Goal: Task Accomplishment & Management: Use online tool/utility

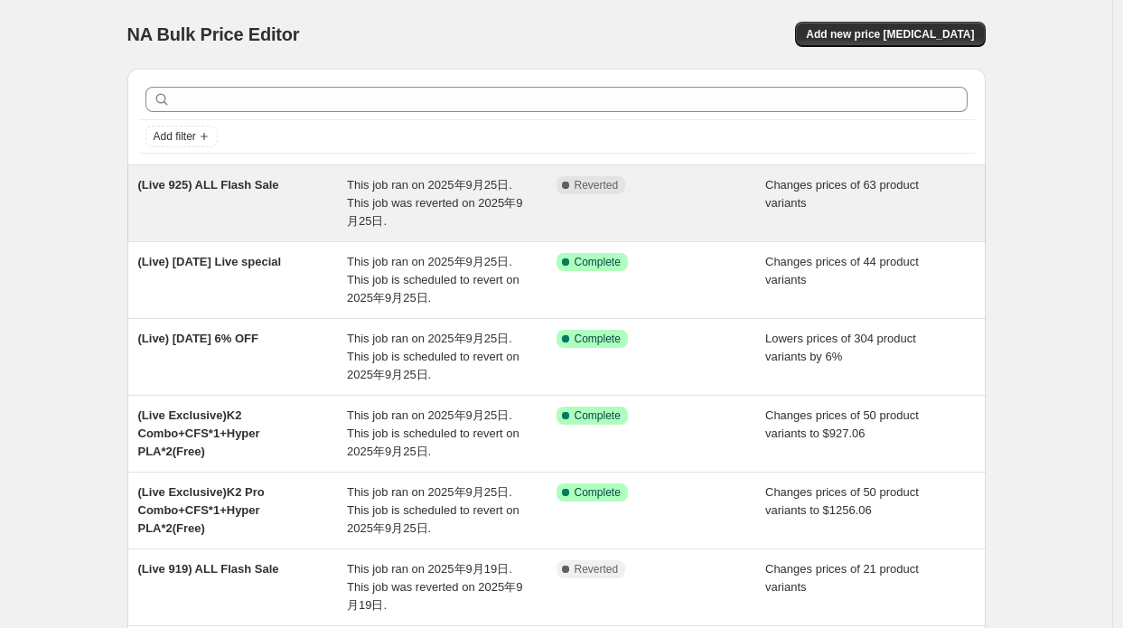
click at [381, 188] on span "This job ran on 2025年9月25日. This job was reverted on 2025年9月25日." at bounding box center [434, 203] width 175 height 50
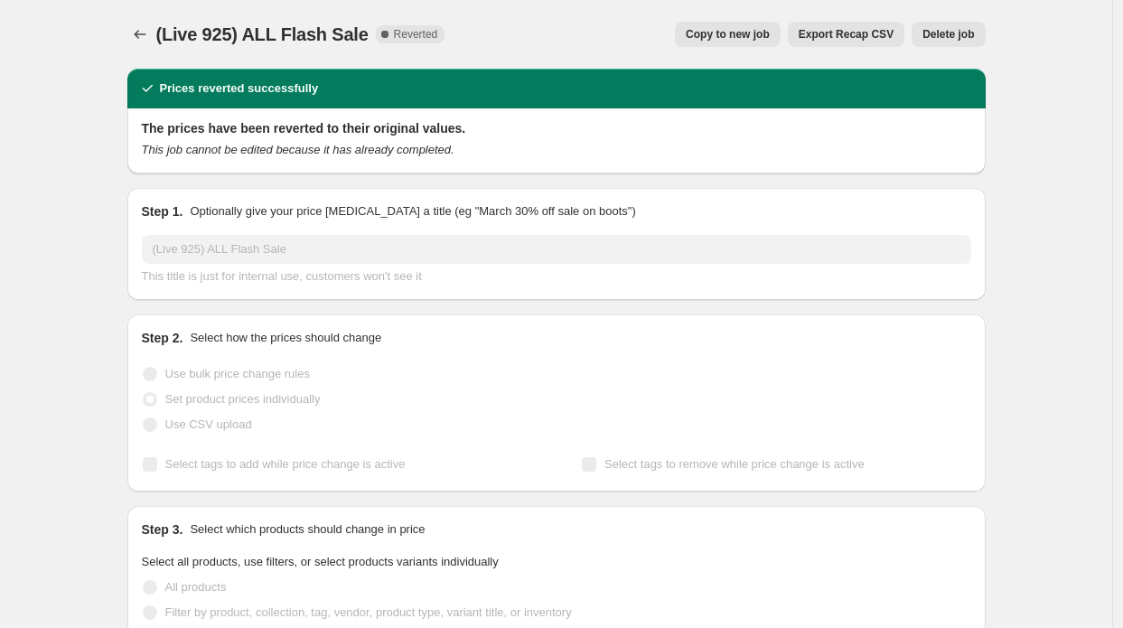
click at [766, 29] on span "Copy to new job" at bounding box center [728, 34] width 84 height 14
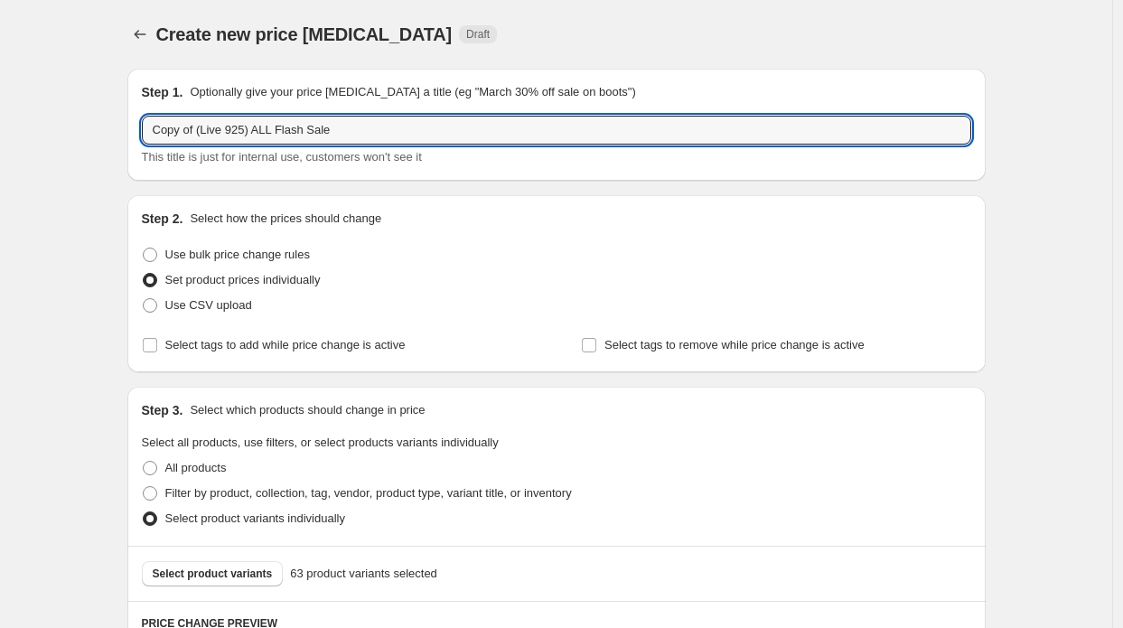
drag, startPoint x: 199, startPoint y: 133, endPoint x: 100, endPoint y: 120, distance: 99.3
type input "(Live 925) ALL Flash Sale"
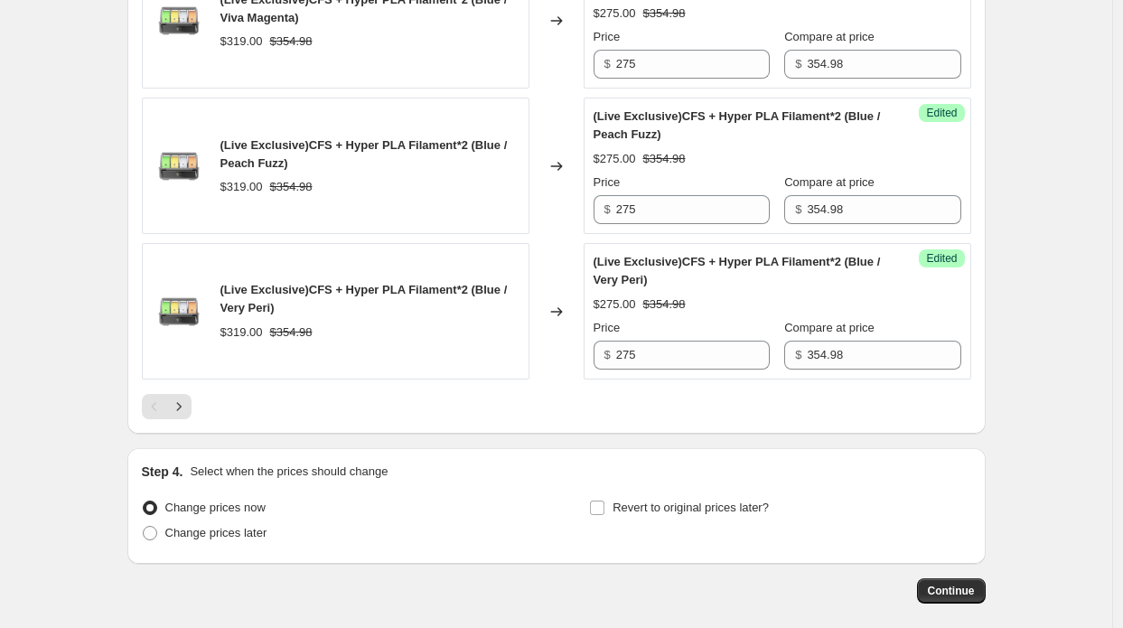
scroll to position [3270, 0]
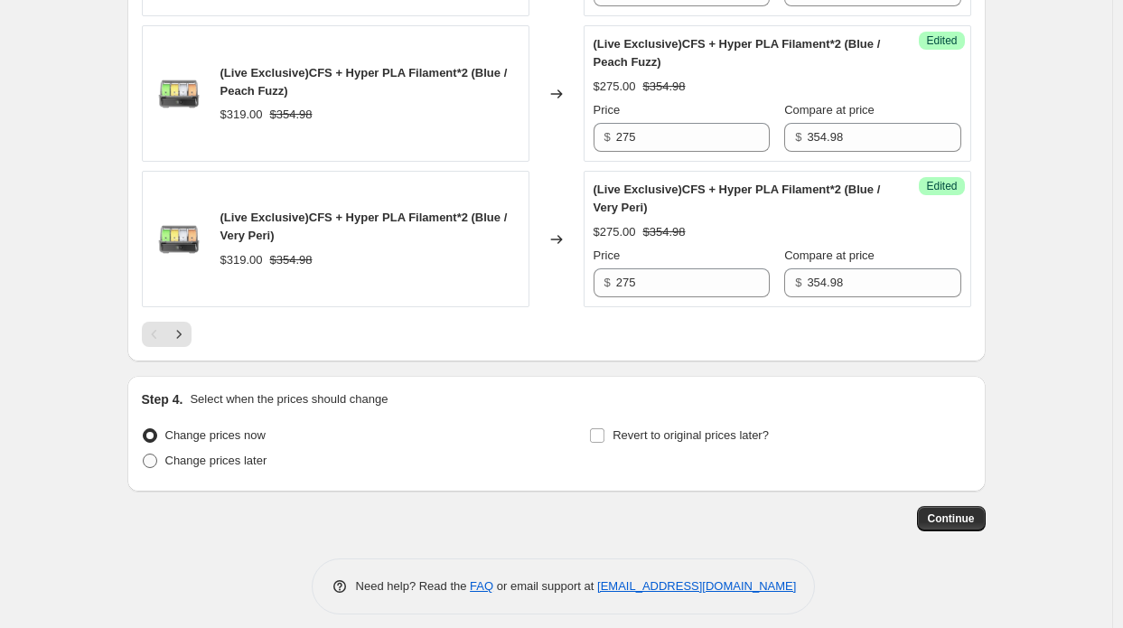
click at [228, 453] on span "Change prices later" at bounding box center [216, 460] width 102 height 14
click at [144, 453] on input "Change prices later" at bounding box center [143, 453] width 1 height 1
radio input "true"
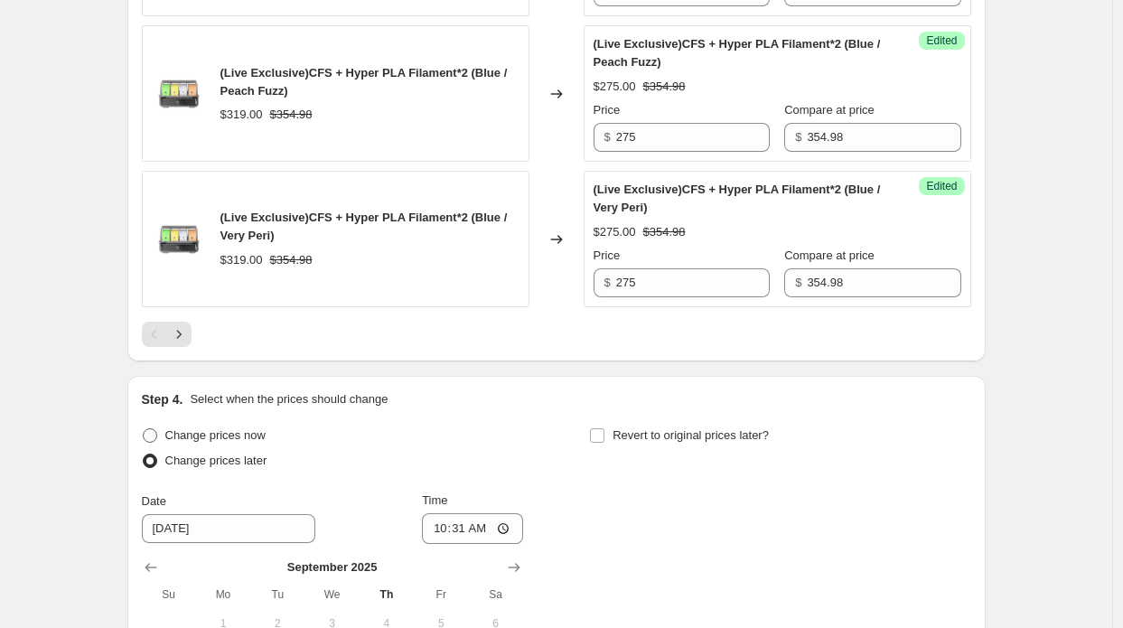
click at [234, 428] on span "Change prices now" at bounding box center [215, 435] width 100 height 14
click at [144, 428] on input "Change prices now" at bounding box center [143, 428] width 1 height 1
radio input "true"
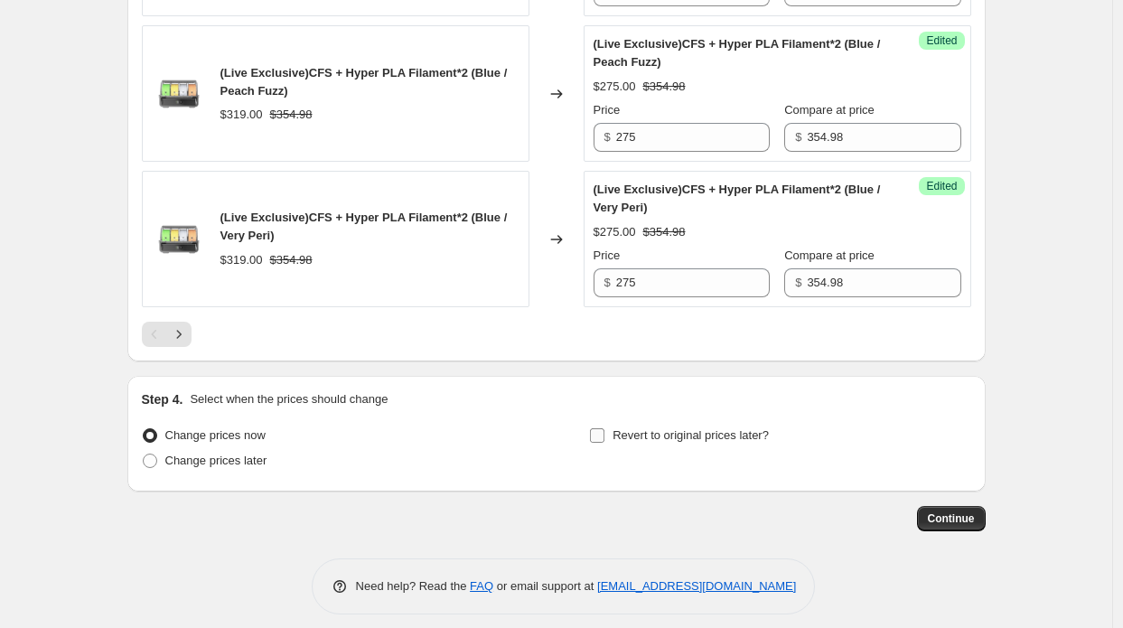
click at [676, 428] on span "Revert to original prices later?" at bounding box center [690, 435] width 156 height 14
click at [604, 428] on input "Revert to original prices later?" at bounding box center [597, 435] width 14 height 14
checkbox input "true"
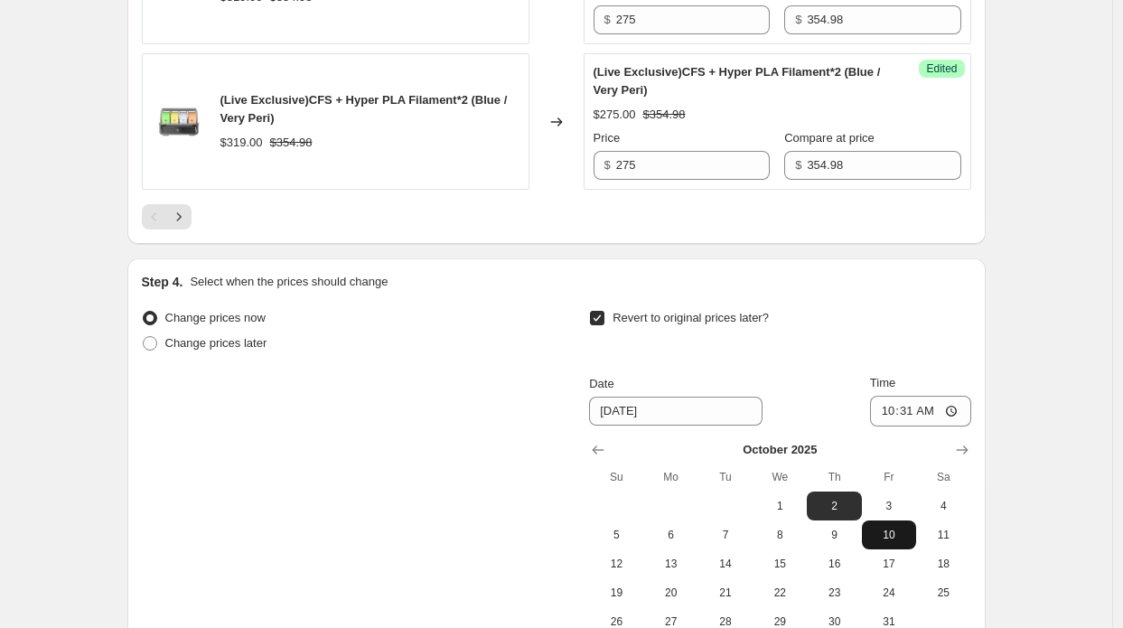
scroll to position [3451, 0]
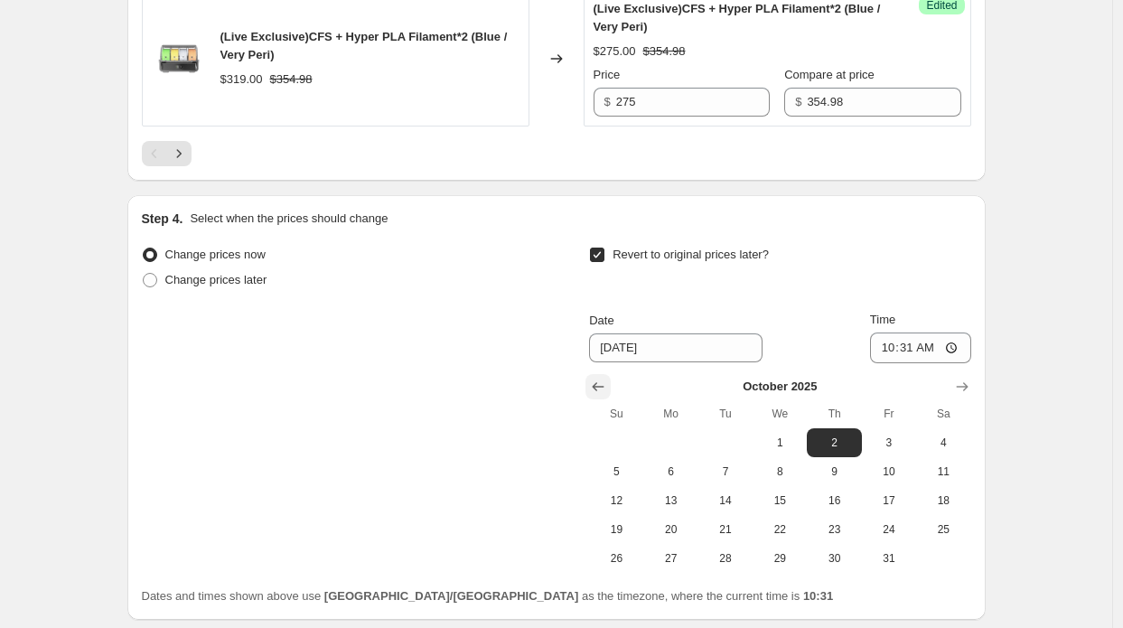
click at [592, 374] on button "Show previous month, September 2025" at bounding box center [597, 386] width 25 height 25
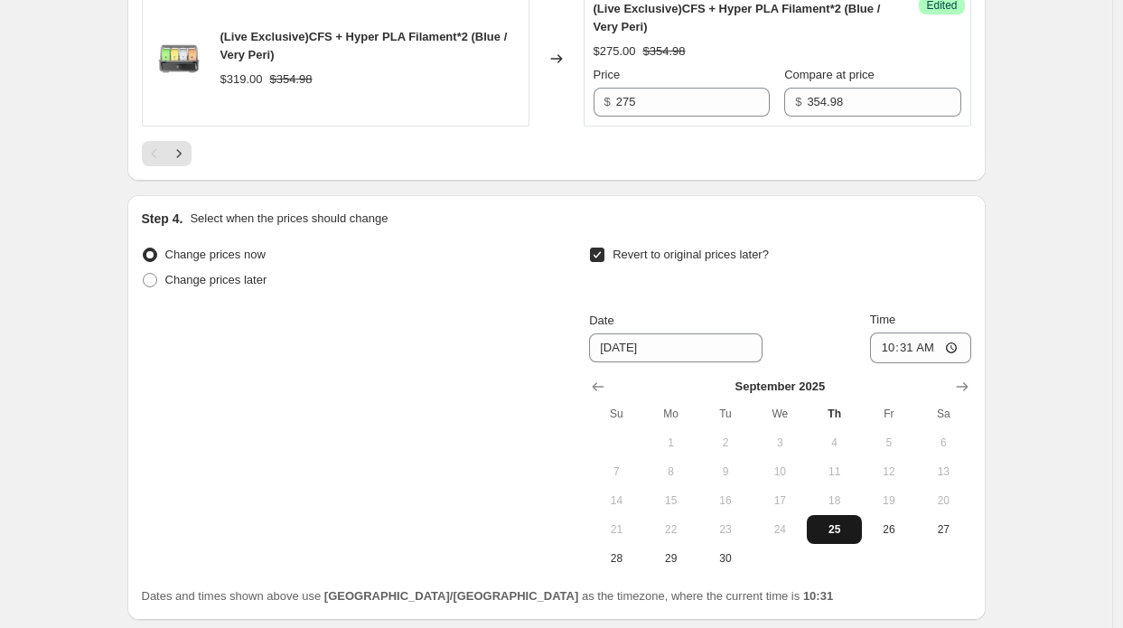
click at [840, 522] on span "25" at bounding box center [834, 529] width 40 height 14
type input "[DATE]"
click at [936, 335] on input "10:31" at bounding box center [920, 347] width 101 height 31
type input "10:45"
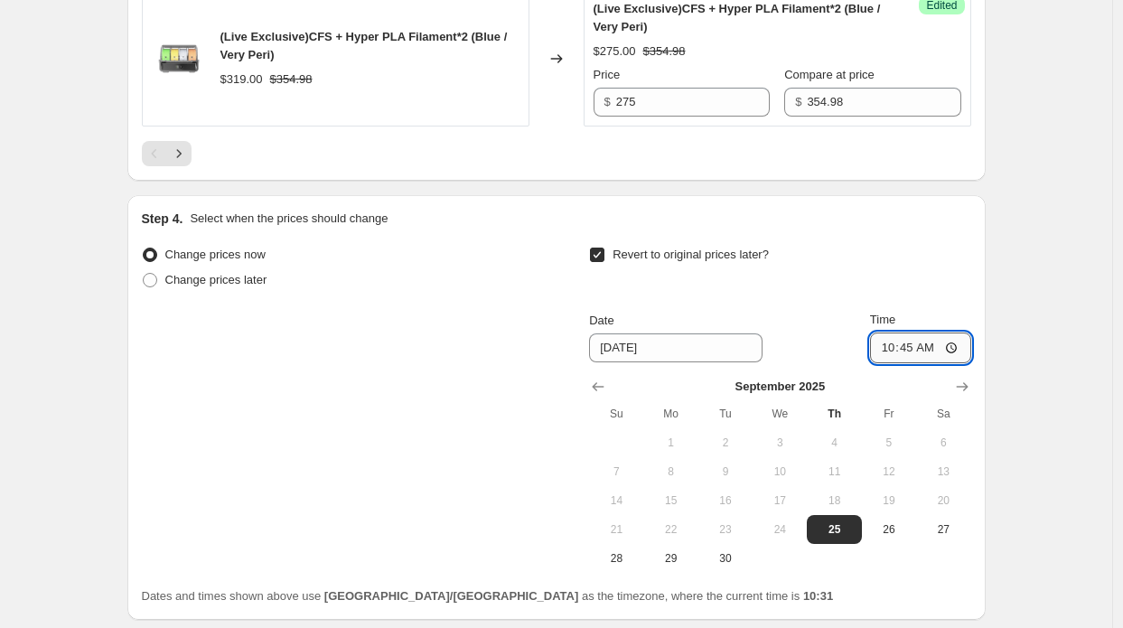
click at [938, 334] on input "10:45" at bounding box center [920, 347] width 101 height 31
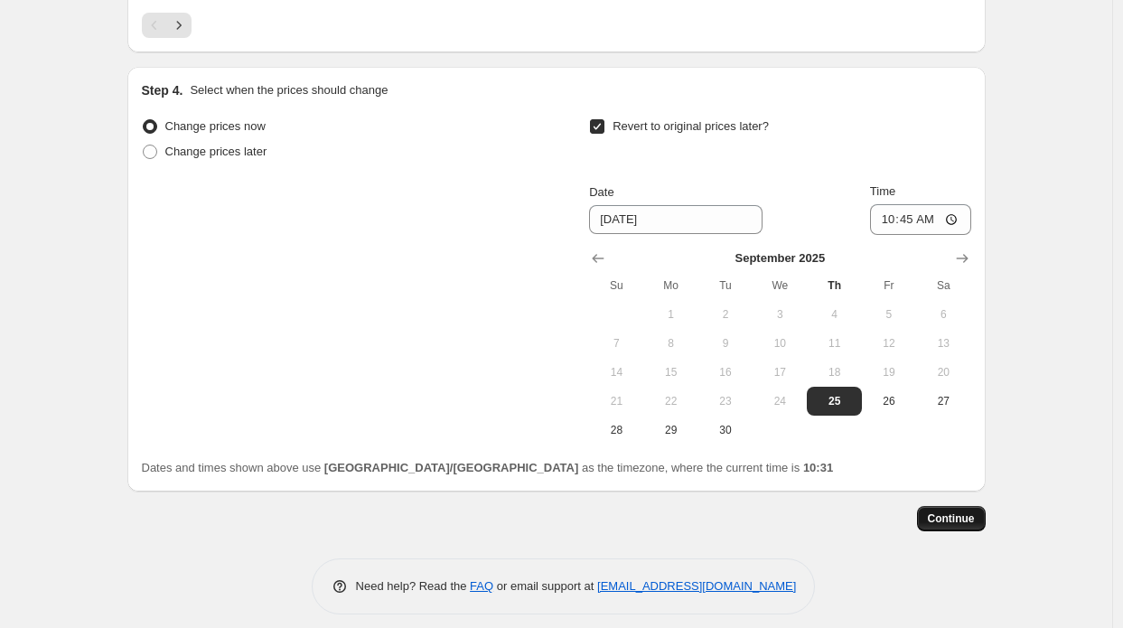
click at [957, 511] on span "Continue" at bounding box center [951, 518] width 47 height 14
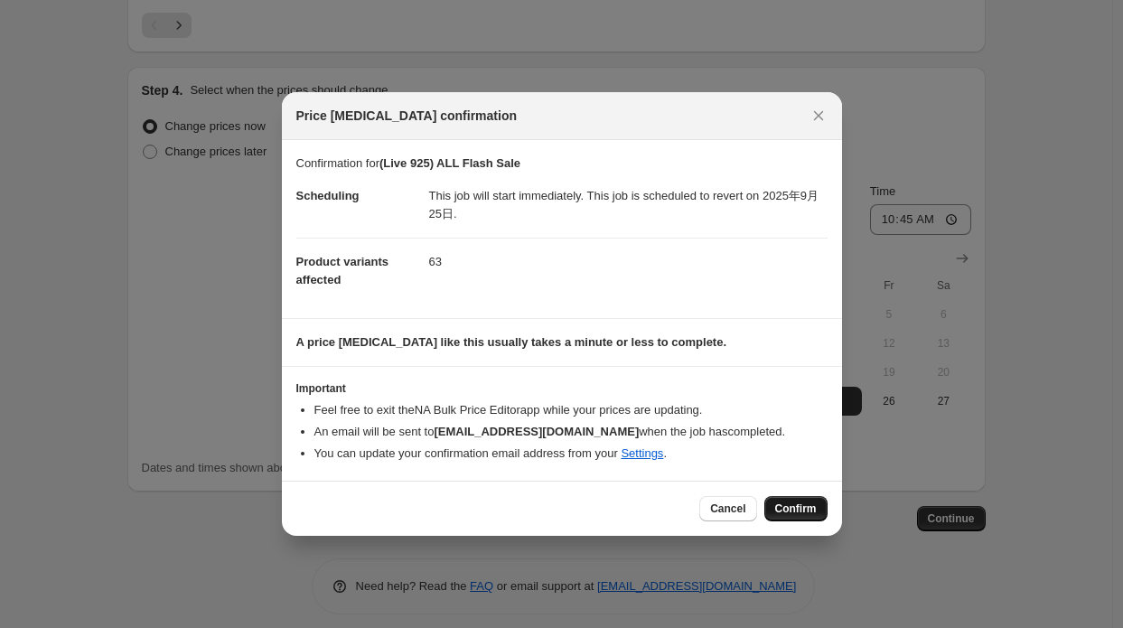
click at [781, 502] on span "Confirm" at bounding box center [796, 508] width 42 height 14
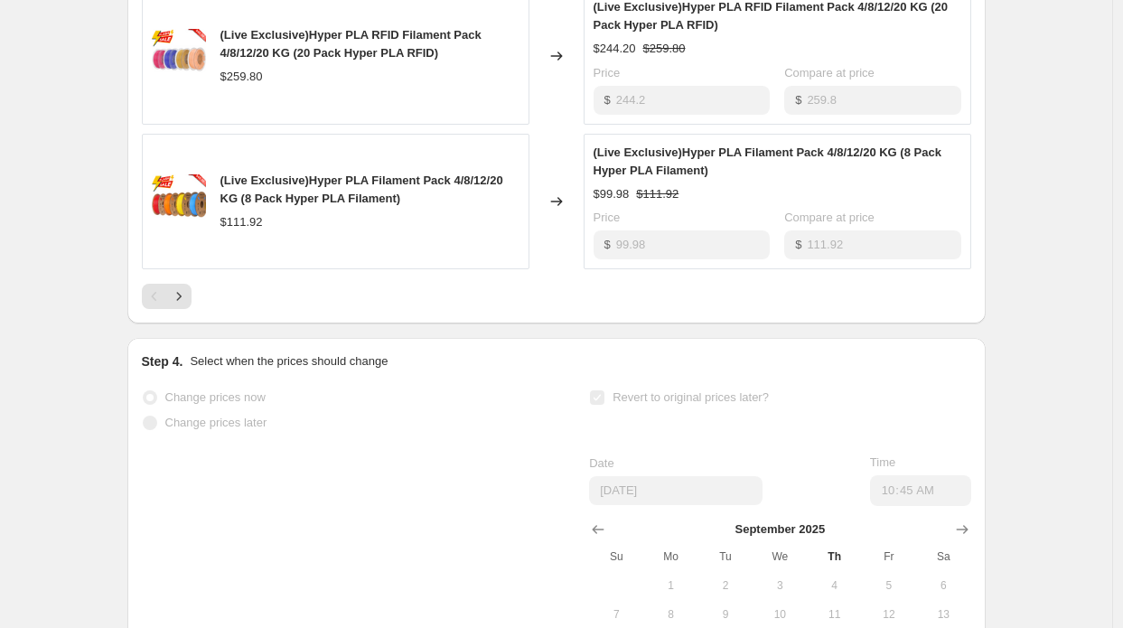
scroll to position [1270, 0]
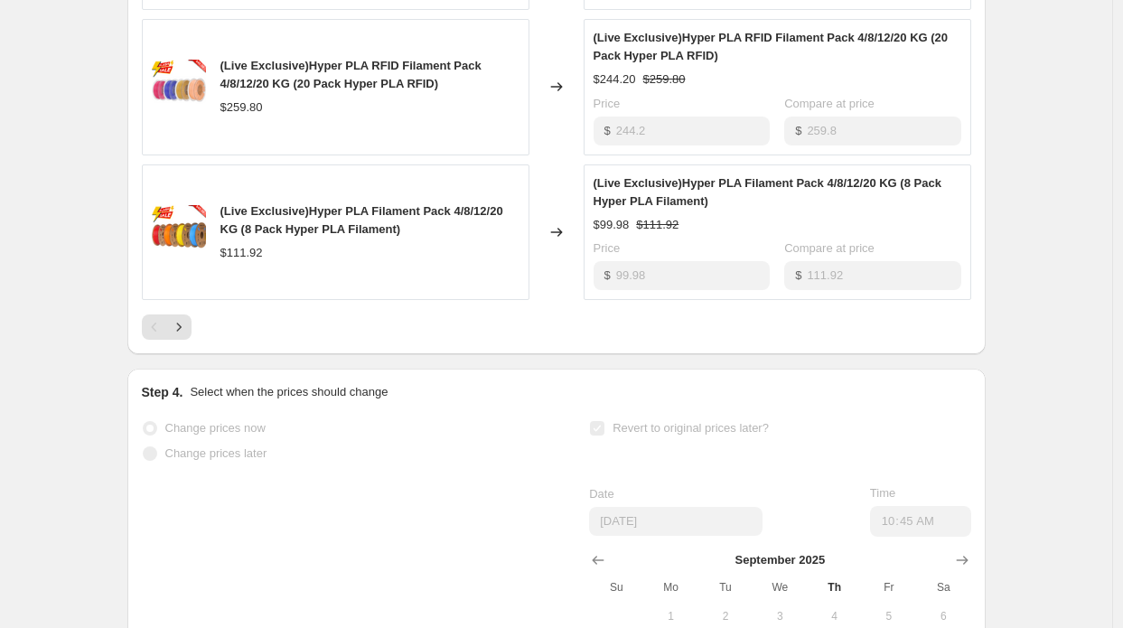
click at [182, 322] on icon "Next" at bounding box center [179, 327] width 18 height 18
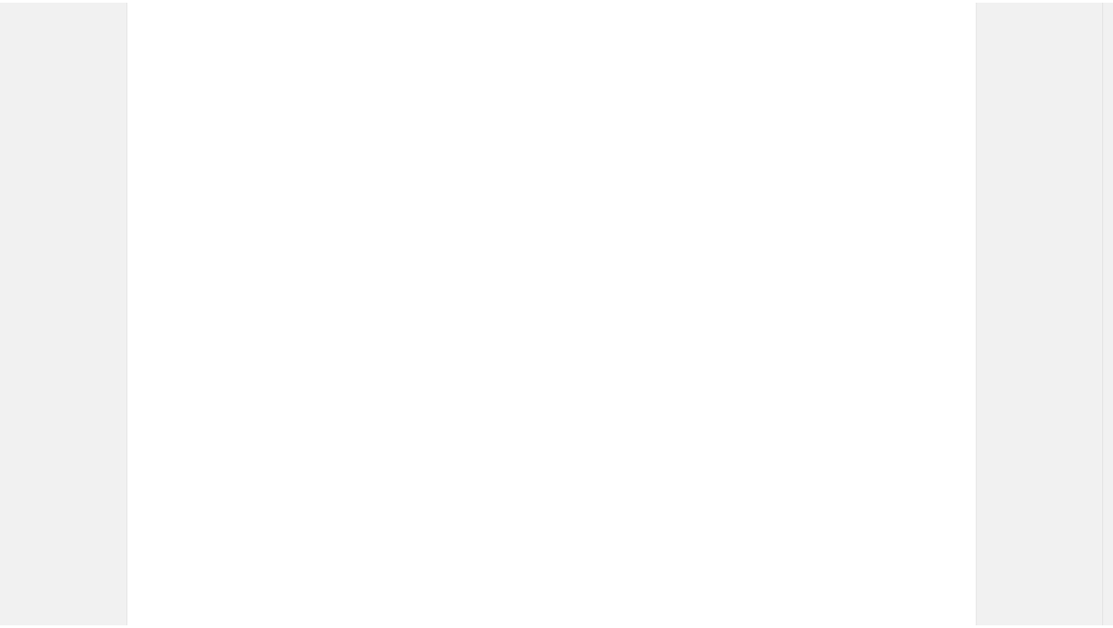
scroll to position [1180, 0]
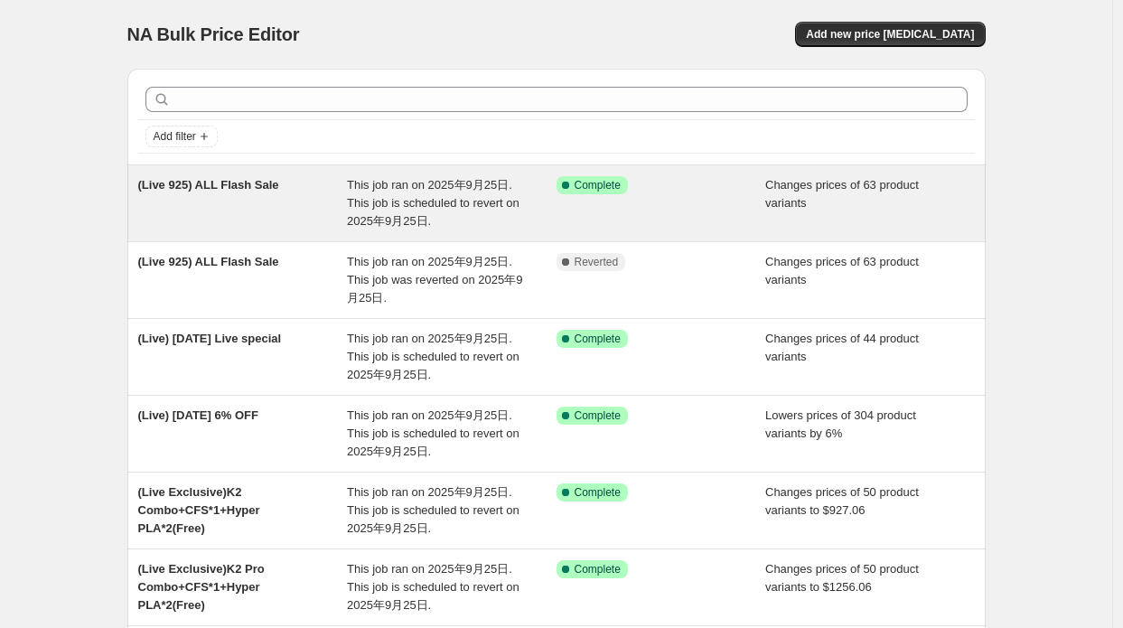
click at [360, 205] on span "This job ran on 2025年9月25日. This job is scheduled to revert on 2025年9月25日." at bounding box center [433, 203] width 173 height 50
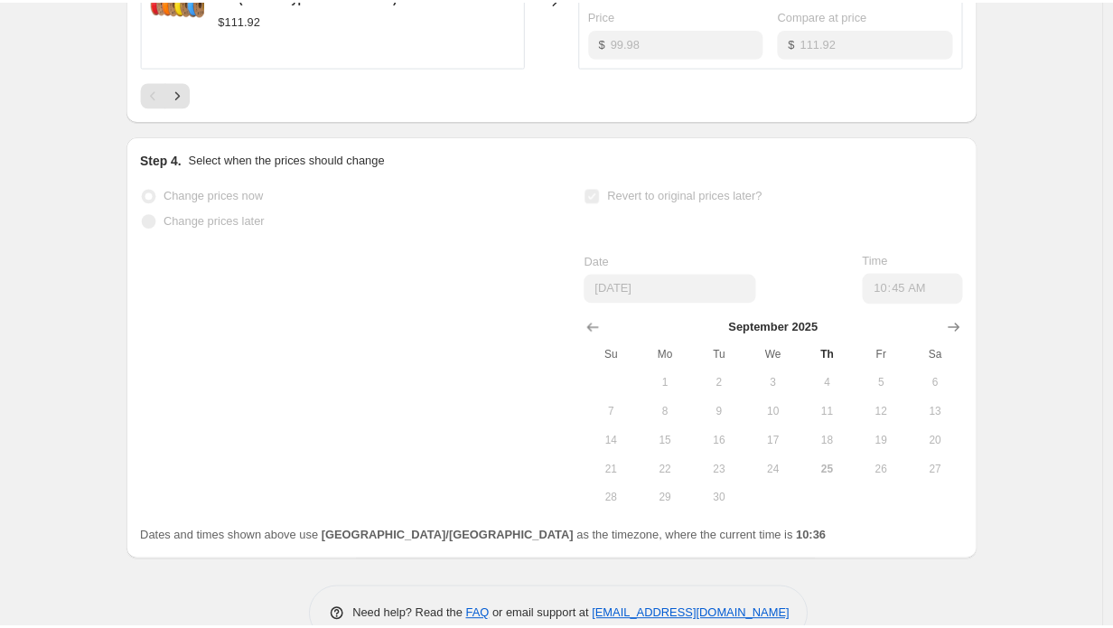
scroll to position [1541, 0]
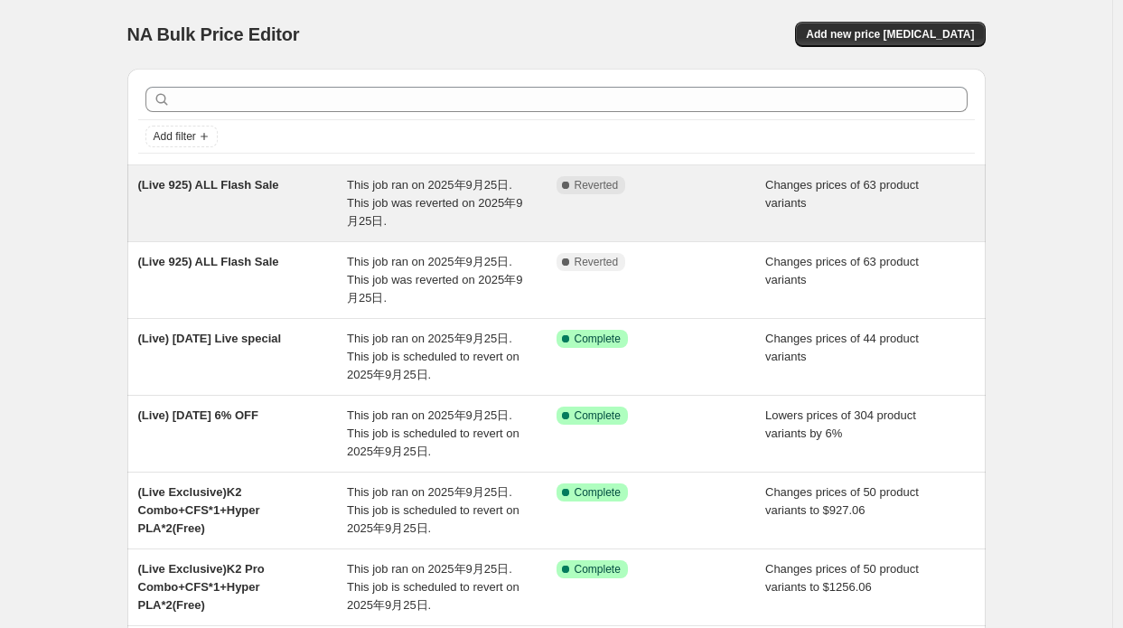
click at [320, 173] on div "(Live 925) ALL Flash Sale This job ran on 2025年9月25日. This job was reverted on …" at bounding box center [556, 203] width 858 height 76
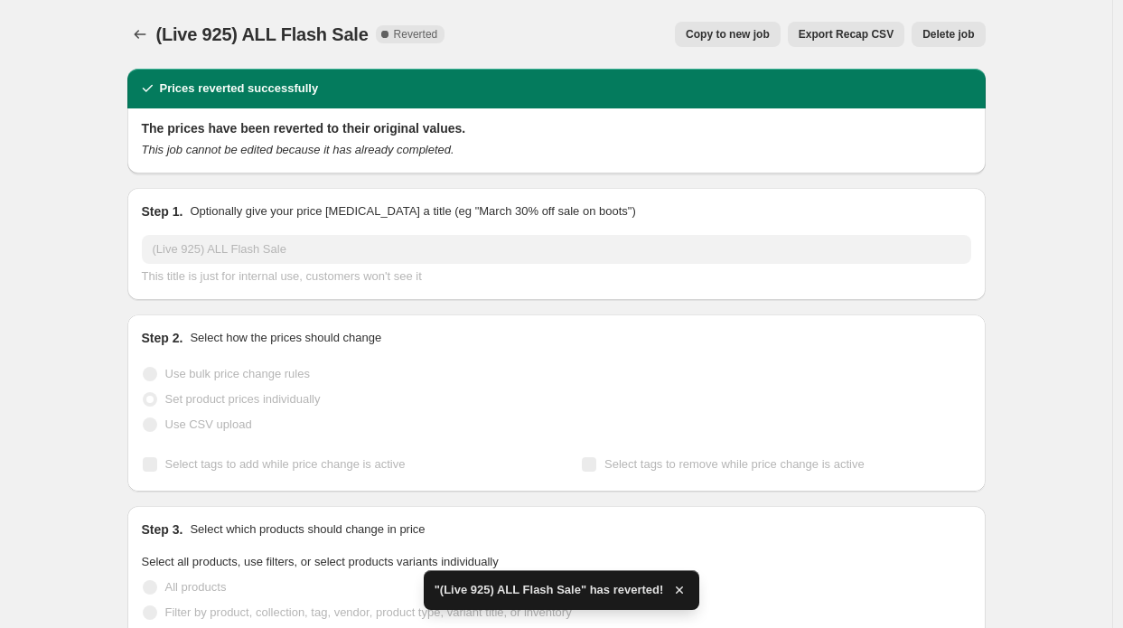
click at [714, 32] on span "Copy to new job" at bounding box center [728, 34] width 84 height 14
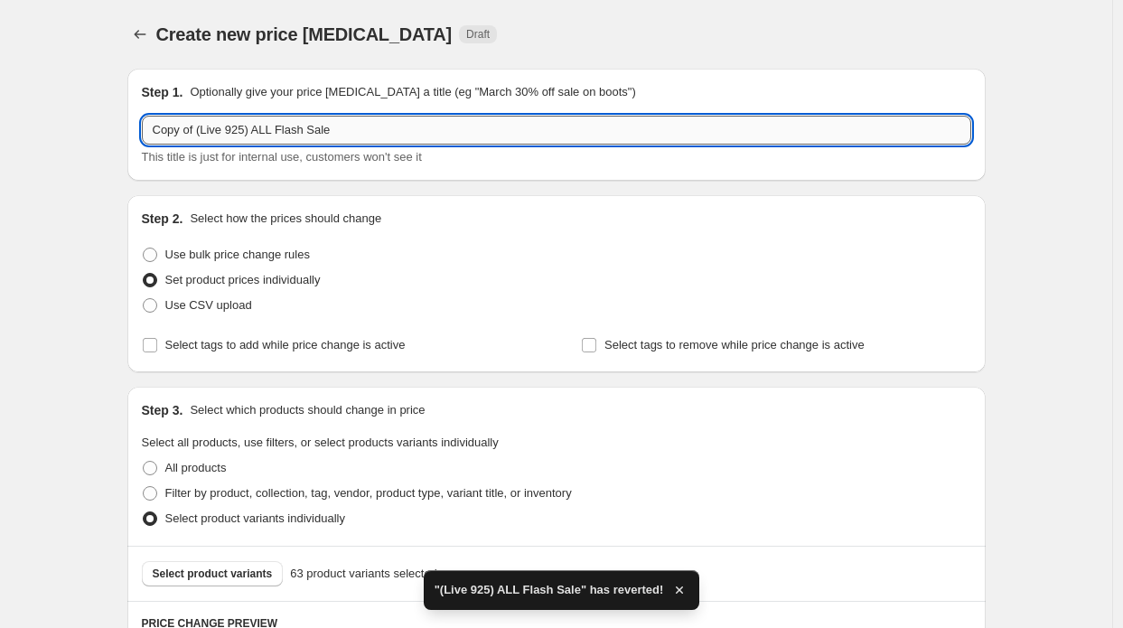
drag, startPoint x: 202, startPoint y: 126, endPoint x: 148, endPoint y: 123, distance: 54.3
click at [149, 123] on input "Copy of (Live 925) ALL Flash Sale" at bounding box center [556, 130] width 829 height 29
type input "(Live 925) ALL Flash Sale"
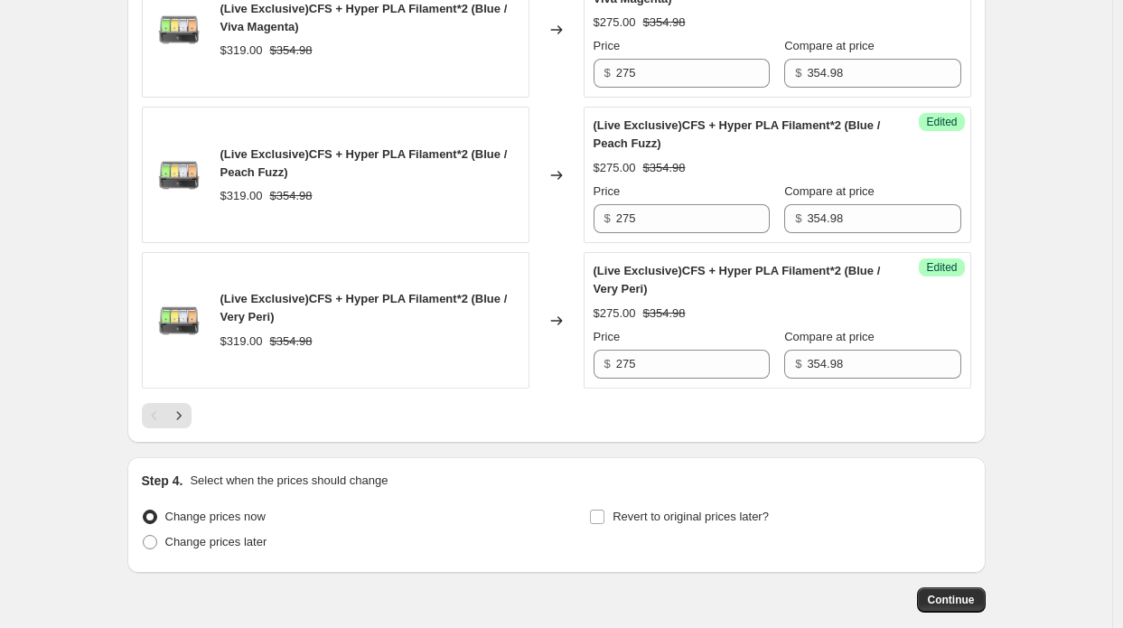
scroll to position [3270, 0]
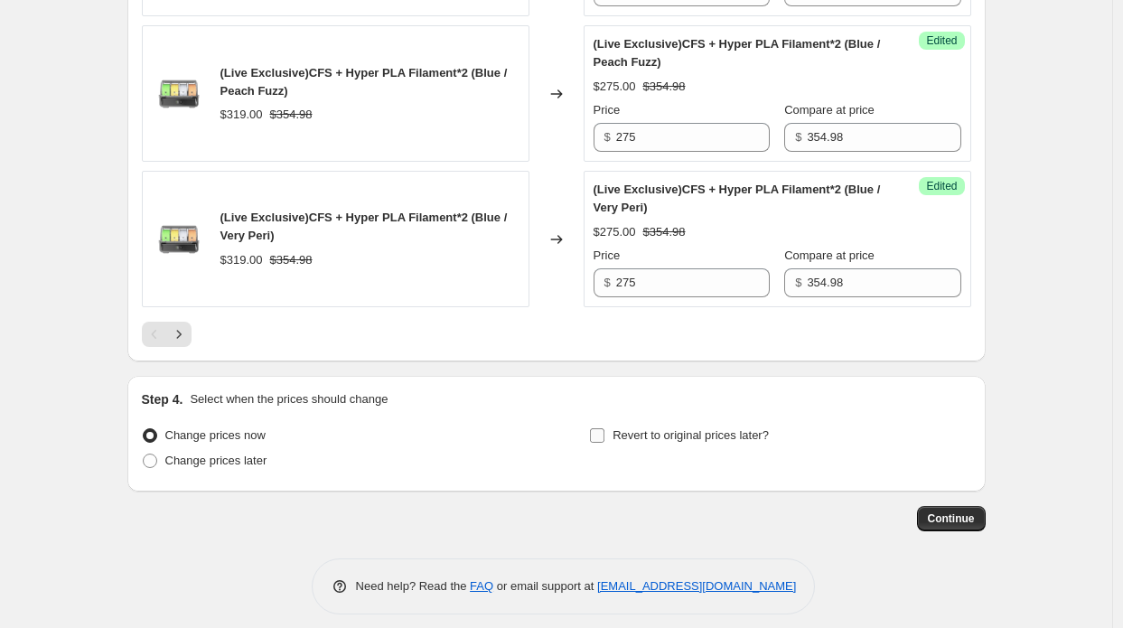
click at [671, 428] on span "Revert to original prices later?" at bounding box center [690, 435] width 156 height 14
click at [604, 428] on input "Revert to original prices later?" at bounding box center [597, 435] width 14 height 14
checkbox input "true"
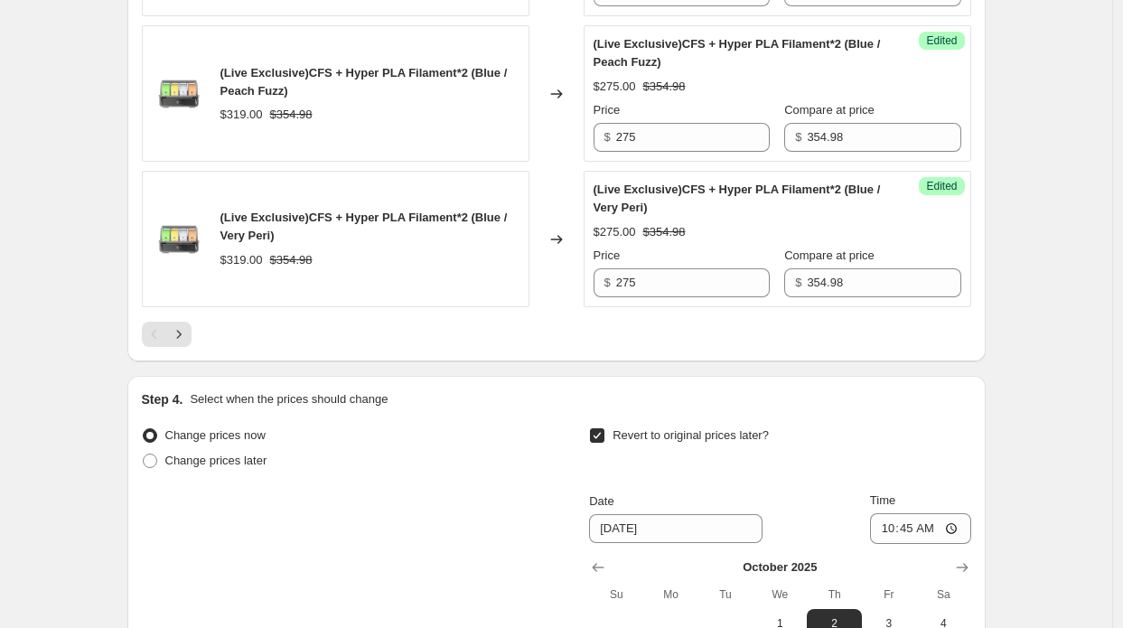
scroll to position [3541, 0]
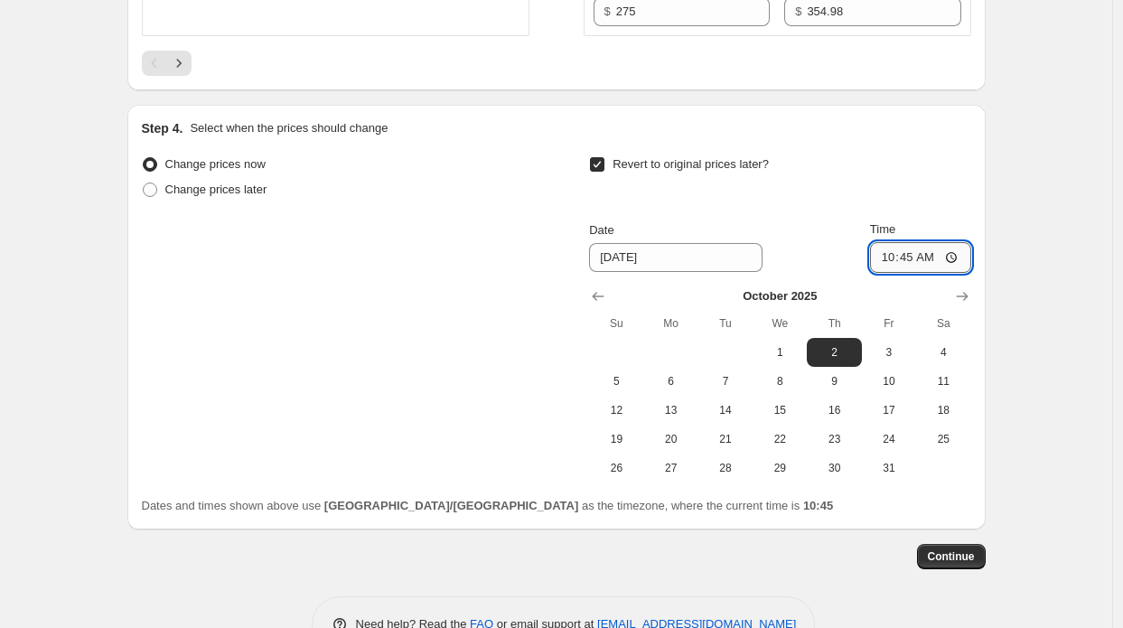
click at [939, 242] on input "10:45" at bounding box center [920, 257] width 101 height 31
type input "10:50"
click at [603, 287] on icon "Show previous month, September 2025" at bounding box center [598, 296] width 18 height 18
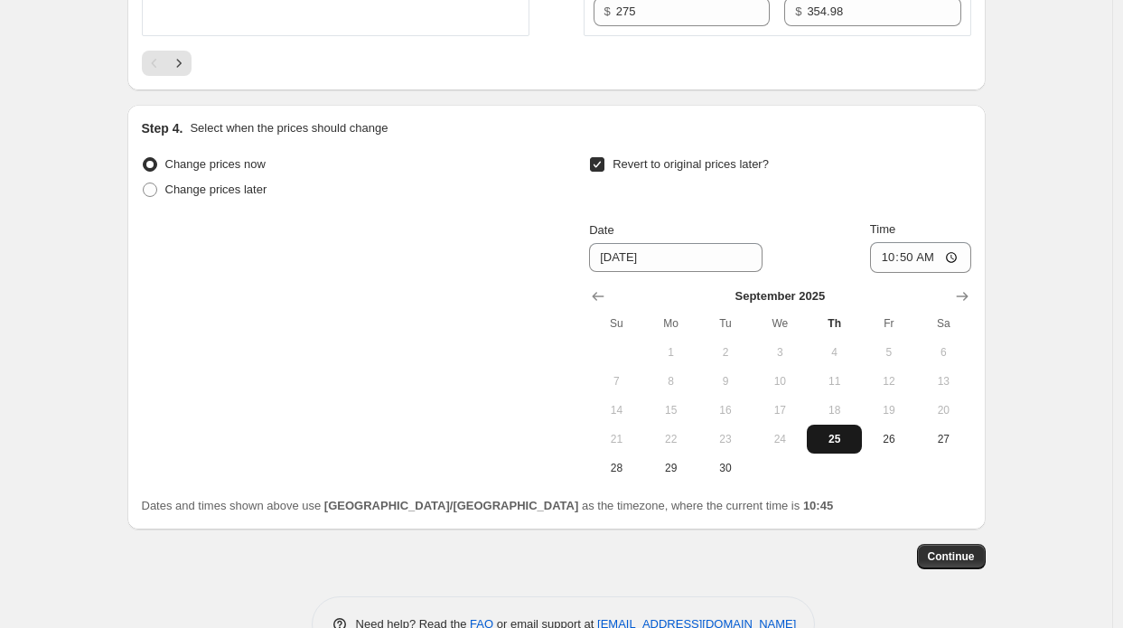
click at [840, 432] on span "25" at bounding box center [834, 439] width 40 height 14
type input "[DATE]"
click at [961, 549] on span "Continue" at bounding box center [951, 556] width 47 height 14
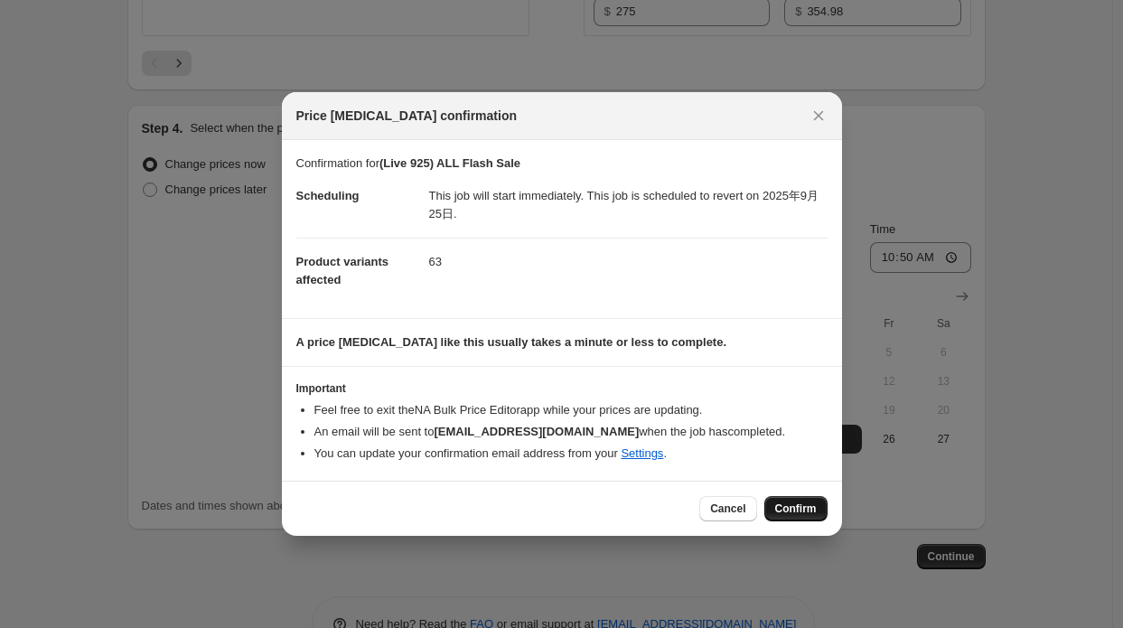
click at [800, 505] on span "Confirm" at bounding box center [796, 508] width 42 height 14
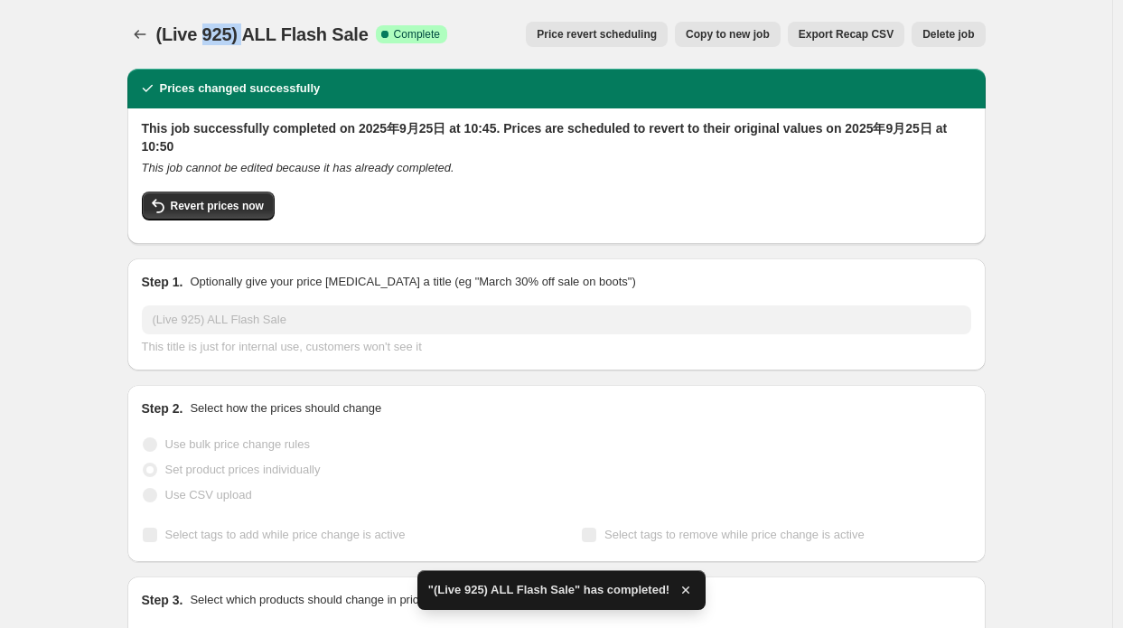
drag, startPoint x: 204, startPoint y: 26, endPoint x: 251, endPoint y: 26, distance: 47.0
click at [251, 26] on span "(Live 925) ALL Flash Sale" at bounding box center [262, 34] width 212 height 20
